Goal: Information Seeking & Learning: Learn about a topic

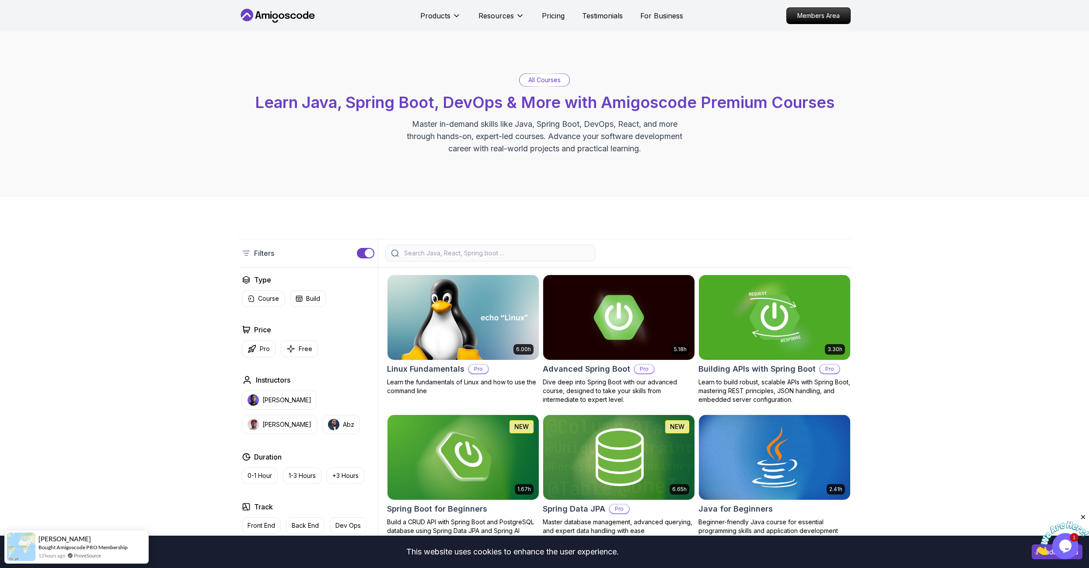
click at [466, 247] on div at bounding box center [490, 253] width 210 height 17
click at [460, 256] on input "search" at bounding box center [495, 253] width 187 height 9
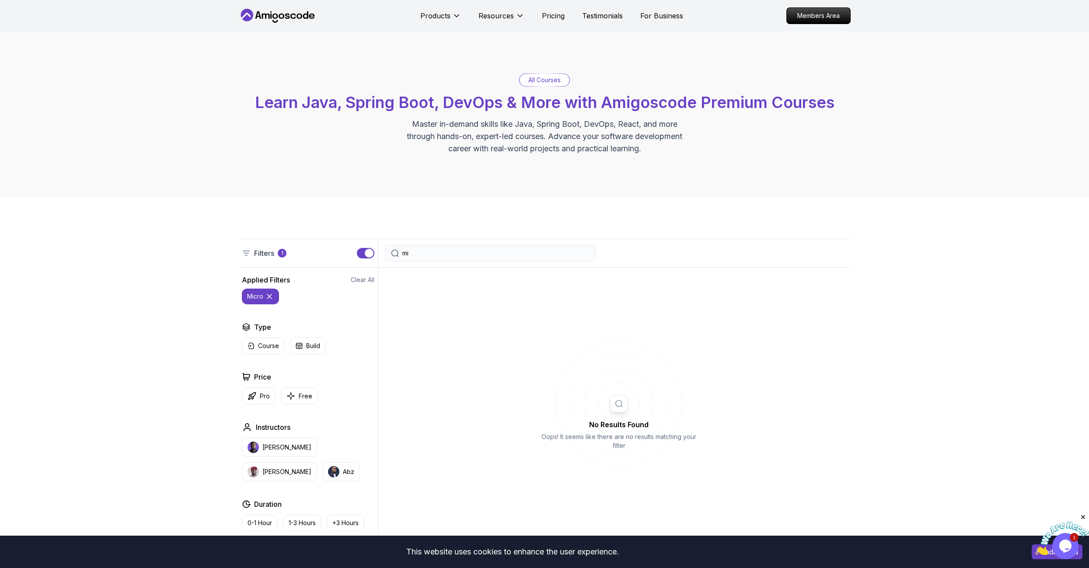
type input "m"
click at [452, 251] on input "microservices" at bounding box center [495, 253] width 187 height 9
type input "m"
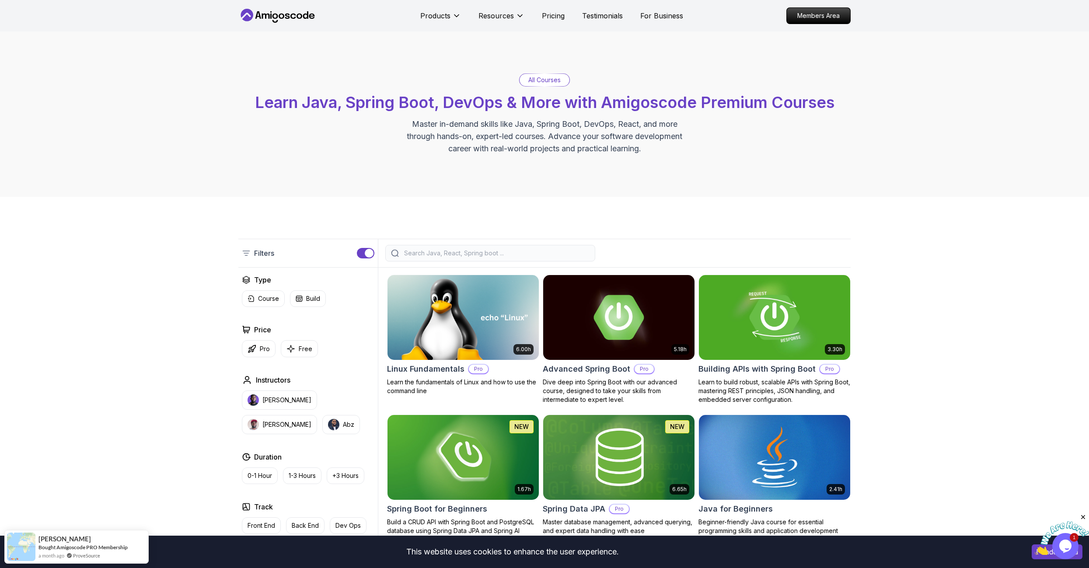
click at [501, 249] on input "search" at bounding box center [495, 253] width 187 height 9
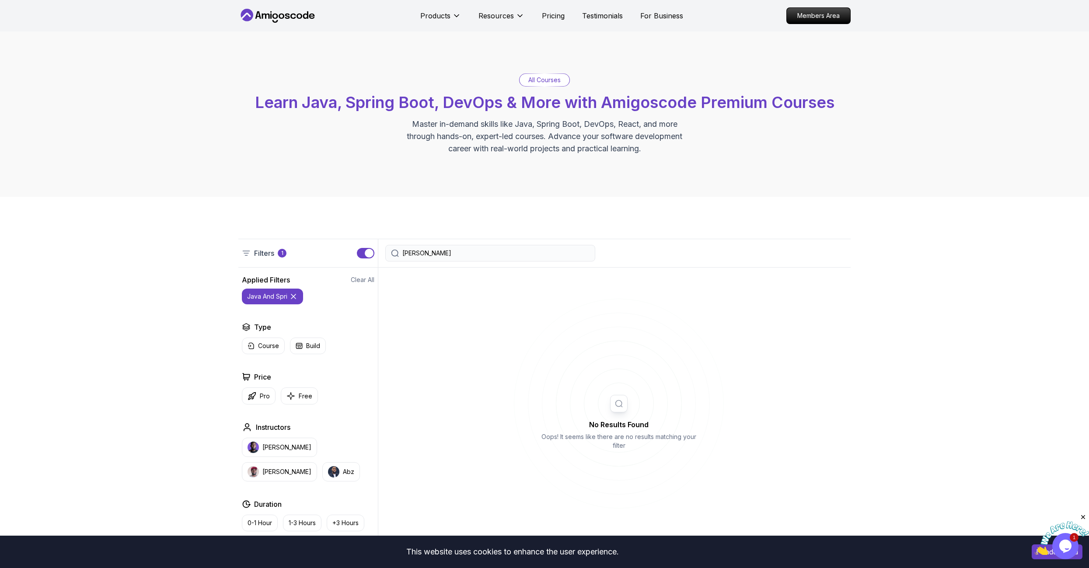
type input "J"
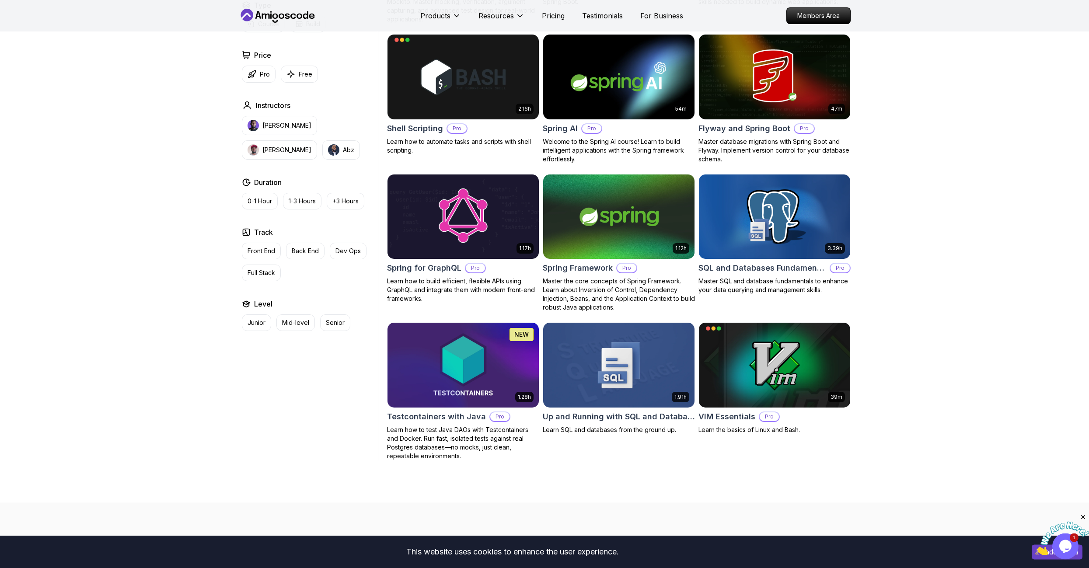
scroll to position [2044, 0]
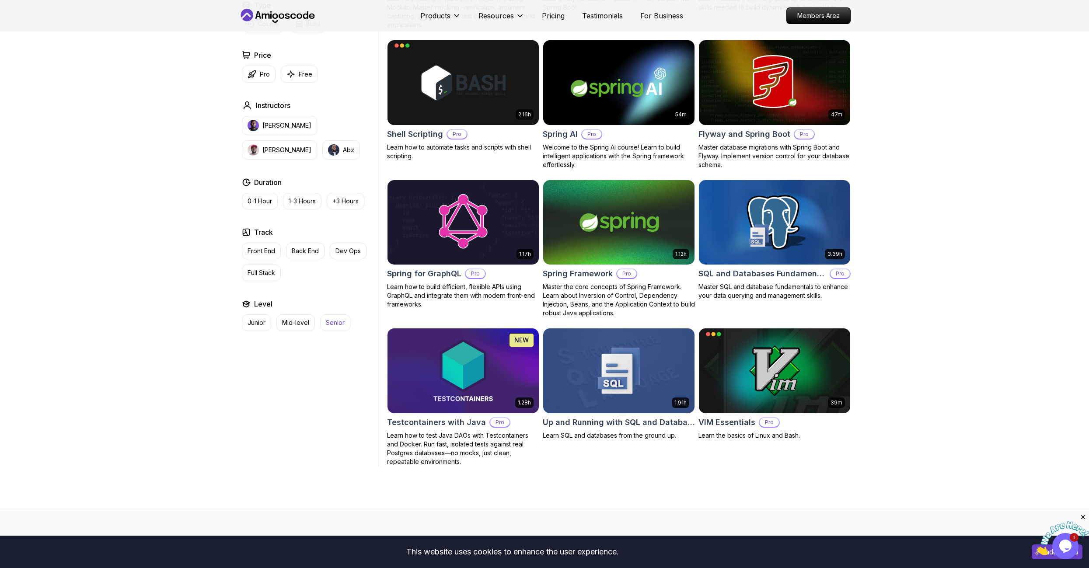
click at [331, 320] on p "Senior" at bounding box center [335, 322] width 19 height 9
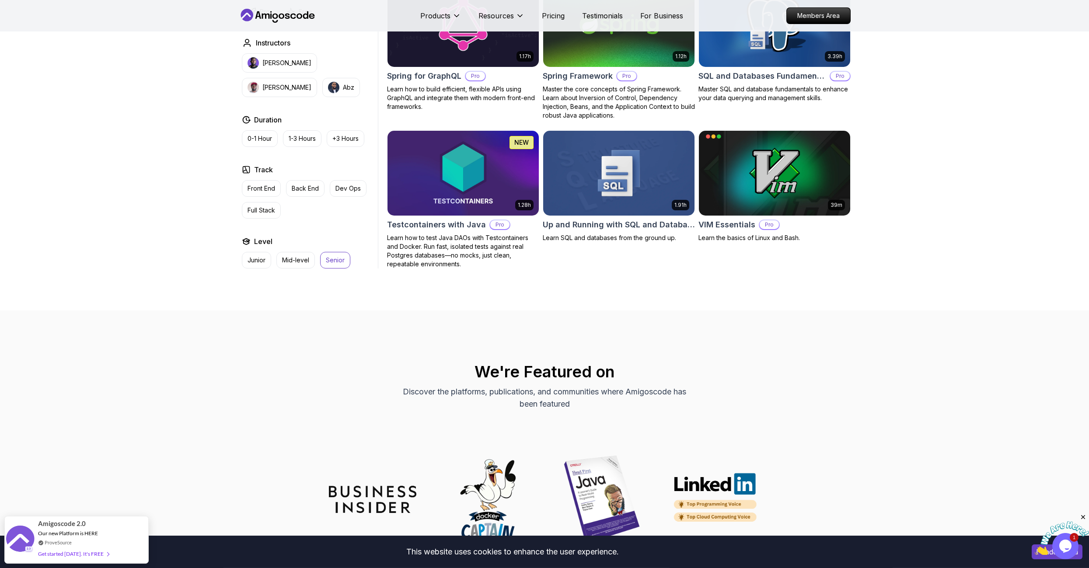
scroll to position [1695, 0]
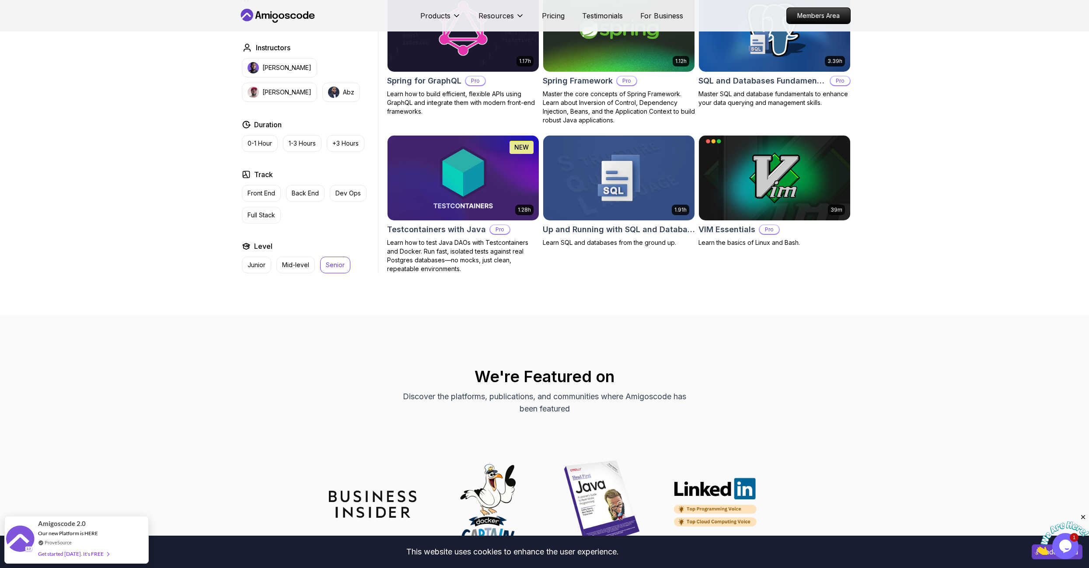
click at [332, 261] on p "Senior" at bounding box center [335, 265] width 19 height 9
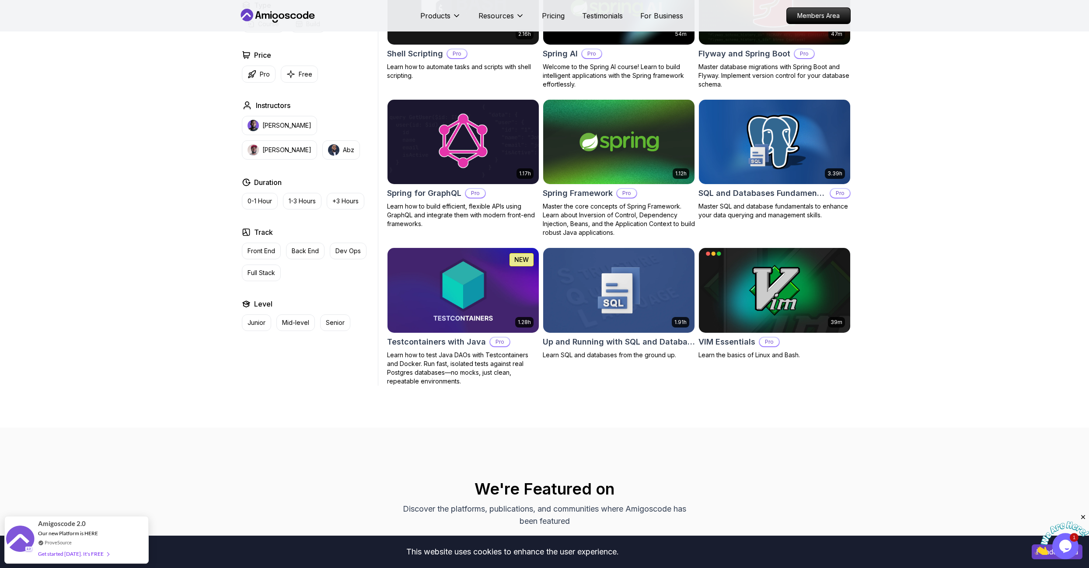
scroll to position [2093, 0]
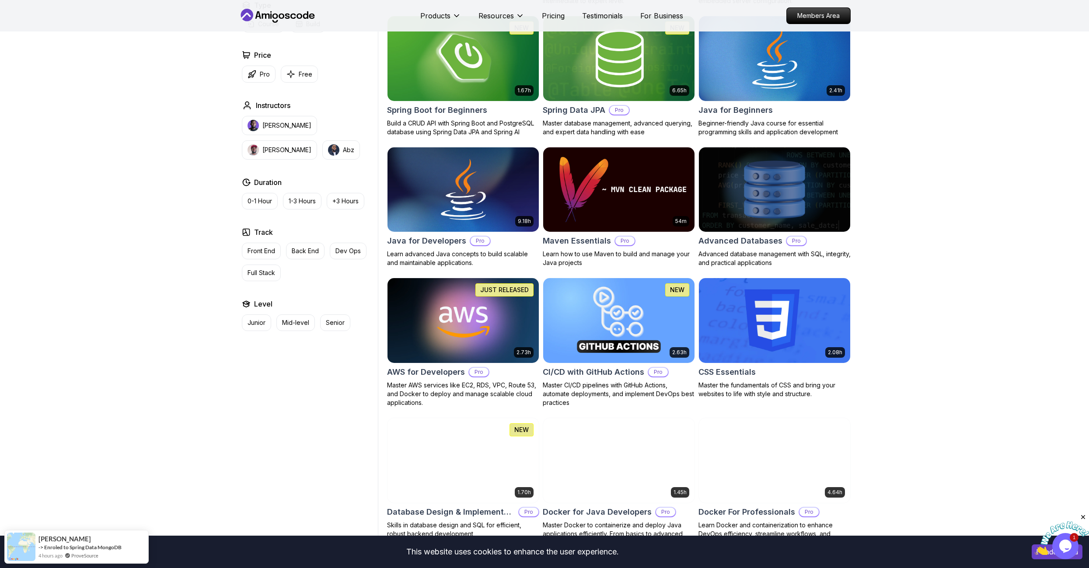
scroll to position [648, 0]
